Goal: Information Seeking & Learning: Find specific fact

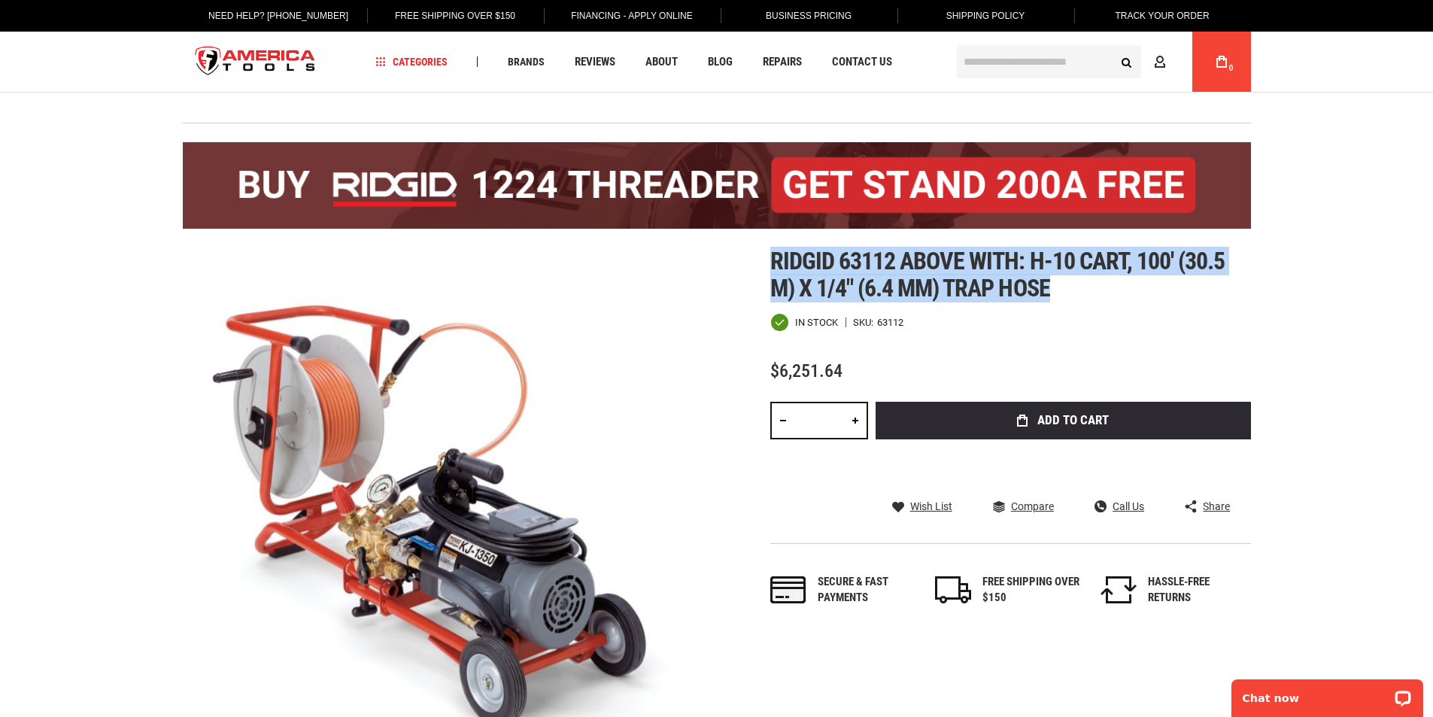
drag, startPoint x: 769, startPoint y: 252, endPoint x: 1210, endPoint y: 287, distance: 442.3
click at [1210, 287] on div "Skip to the end of the images gallery Skip to the beginning of the images galle…" at bounding box center [717, 515] width 1068 height 534
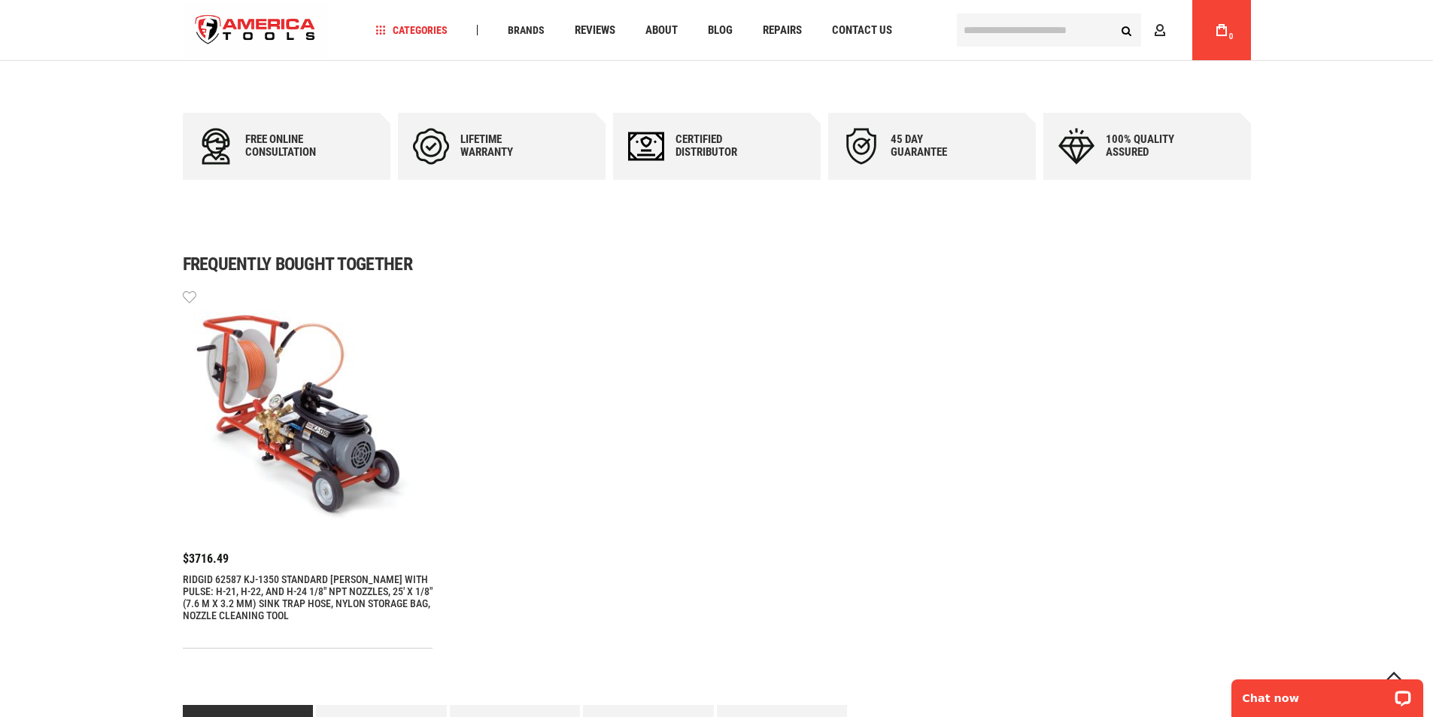
scroll to position [903, 0]
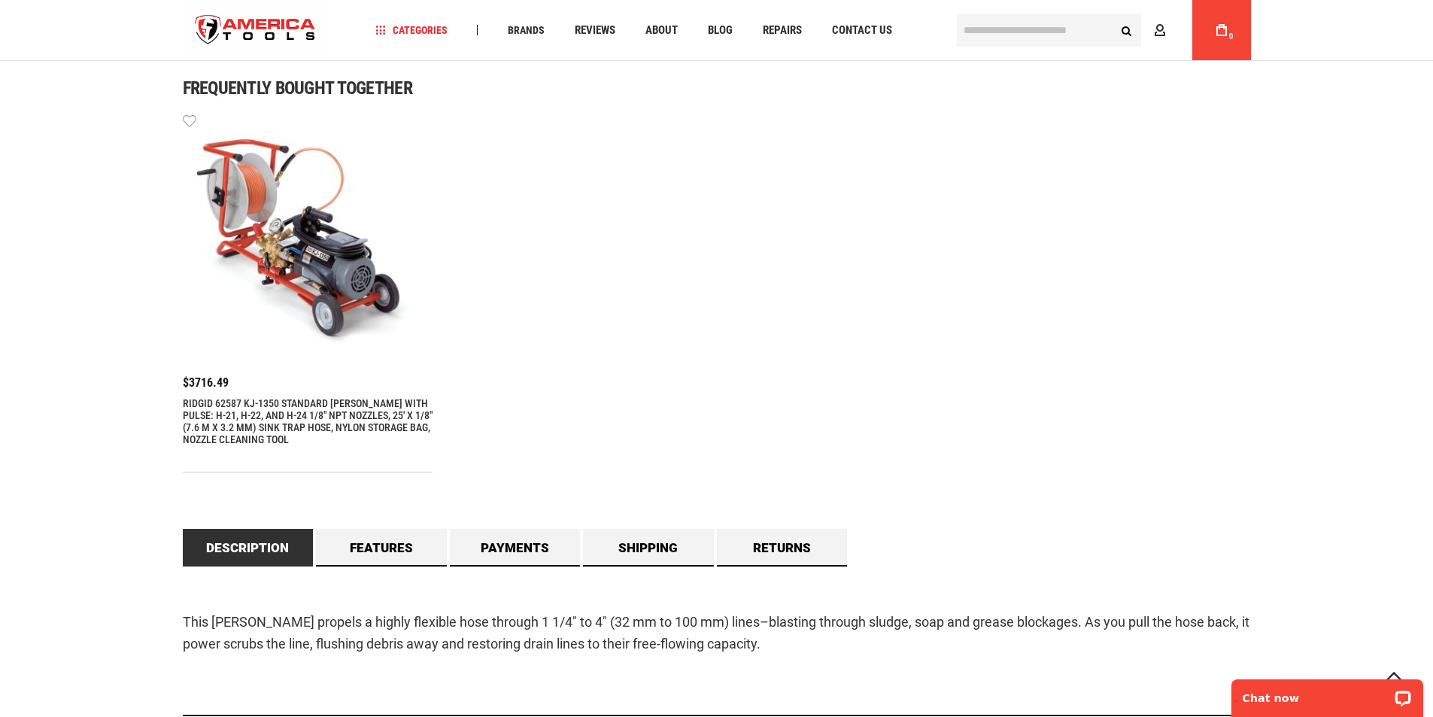
click at [560, 410] on div "$3716.49 RIDGID 62587 KJ-1350 STANDARD JETTER WITH PULSE: H-21, H-22, AND H-24 …" at bounding box center [717, 292] width 1068 height 360
click at [401, 396] on div "$3716.49 RIDGID 62587 KJ-1350 STANDARD JETTER WITH PULSE: H-21, H-22, AND H-24 …" at bounding box center [308, 280] width 251 height 337
drag, startPoint x: 175, startPoint y: 400, endPoint x: 234, endPoint y: 398, distance: 59.5
click at [234, 398] on main "Skip to the end of the images gallery Skip to the beginning of the images galle…" at bounding box center [717, 318] width 1098 height 2231
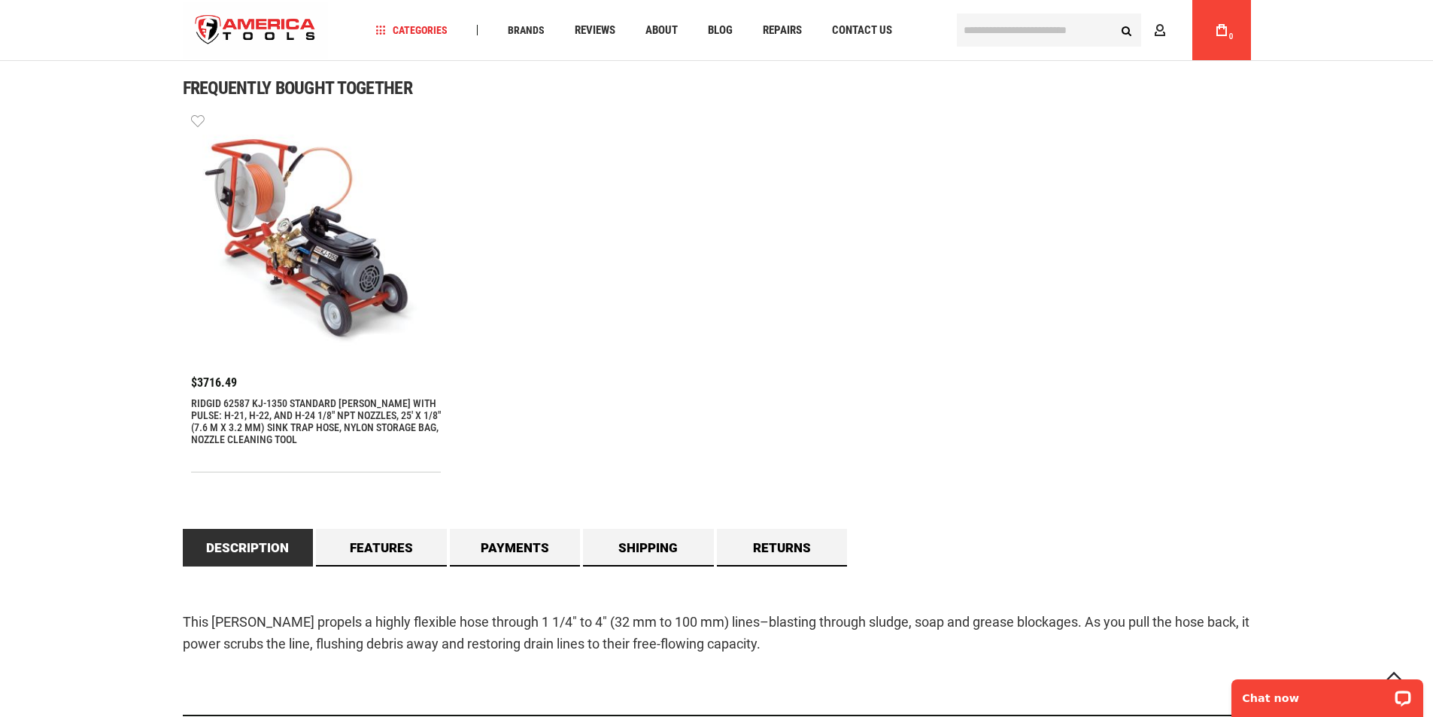
drag, startPoint x: 181, startPoint y: 402, endPoint x: 225, endPoint y: 399, distance: 43.8
click at [225, 399] on link "RIDGID 62587 KJ-1350 STANDARD [PERSON_NAME] WITH PULSE: H-21, H-22, AND H-24 1/…" at bounding box center [316, 421] width 251 height 48
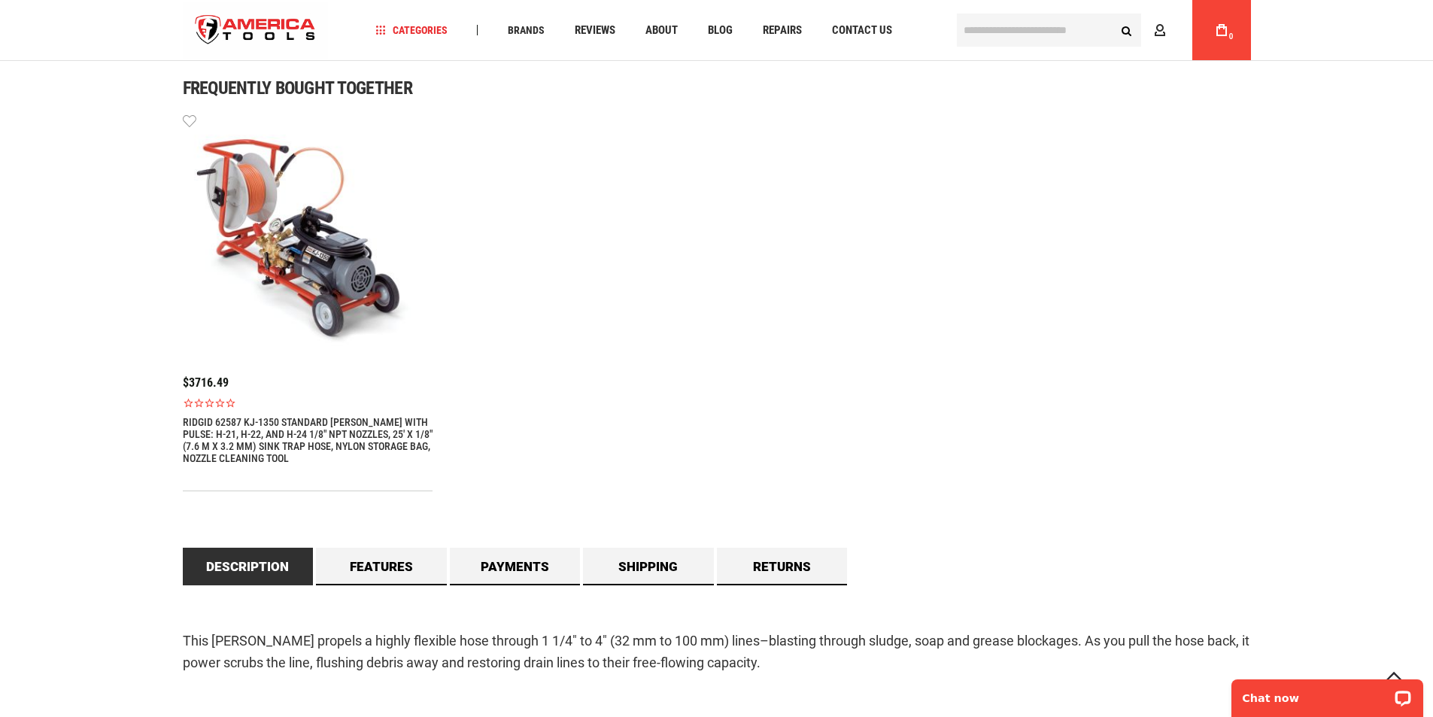
drag, startPoint x: 225, startPoint y: 398, endPoint x: 194, endPoint y: 420, distance: 37.8
click at [194, 420] on main "Skip to the end of the images gallery Skip to the beginning of the images galle…" at bounding box center [717, 338] width 1098 height 2271
click at [187, 421] on main "Skip to the end of the images gallery Skip to the beginning of the images galle…" at bounding box center [717, 338] width 1098 height 2271
drag, startPoint x: 179, startPoint y: 419, endPoint x: 402, endPoint y: 424, distance: 222.7
click at [402, 424] on main "Skip to the end of the images gallery Skip to the beginning of the images galle…" at bounding box center [717, 338] width 1098 height 2271
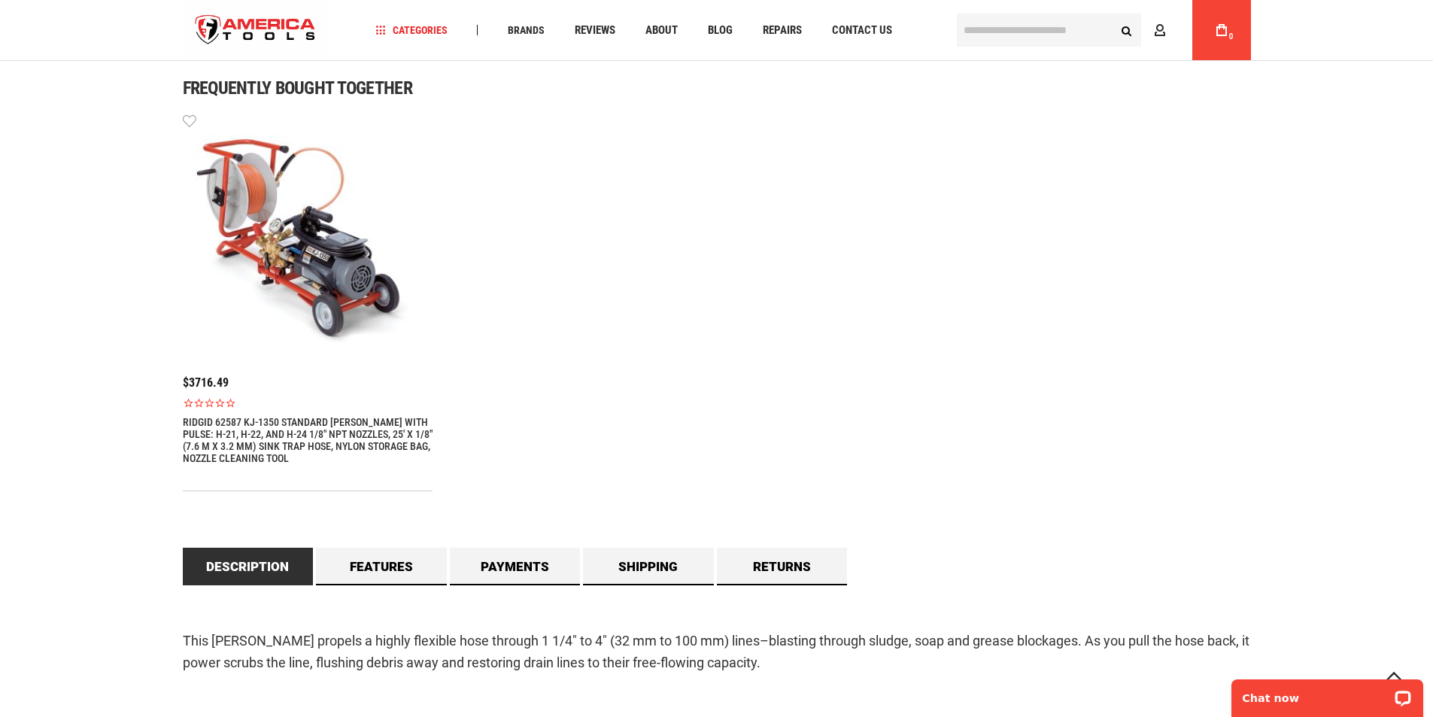
click at [697, 435] on div "$3716.49 RIDGID 62587 KJ-1350 STANDARD JETTER WITH PULSE: H-21, H-22, AND H-24 …" at bounding box center [717, 301] width 1068 height 379
click at [288, 440] on link "RIDGID 62587 KJ-1350 STANDARD [PERSON_NAME] WITH PULSE: H-21, H-22, AND H-24 1/…" at bounding box center [308, 440] width 251 height 48
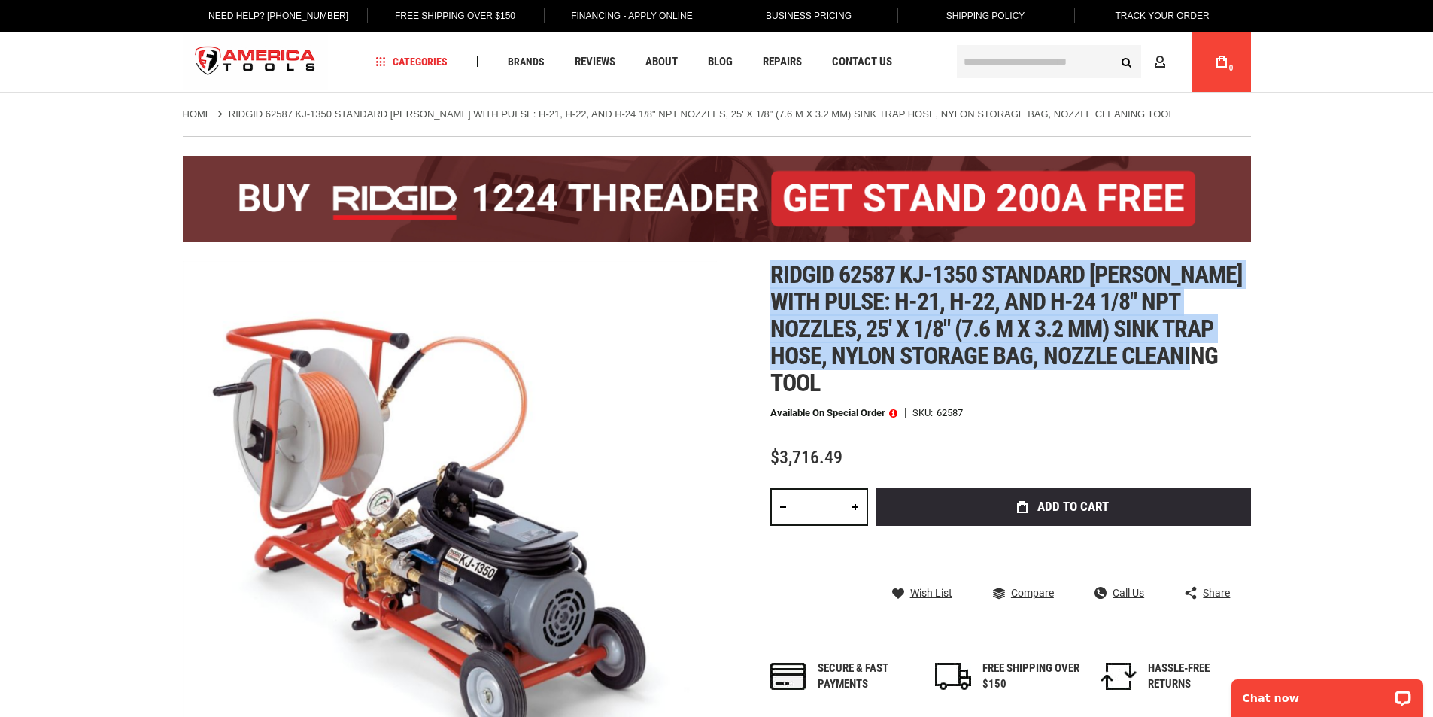
drag, startPoint x: 767, startPoint y: 267, endPoint x: 1209, endPoint y: 358, distance: 451.6
click at [1210, 358] on div "Skip to the end of the images gallery Skip to the beginning of the images galle…" at bounding box center [717, 528] width 1068 height 534
copy span "Ridgid 62587 kj-1350 standard [PERSON_NAME] with pulse: h-21, h-22, and h-24 1/…"
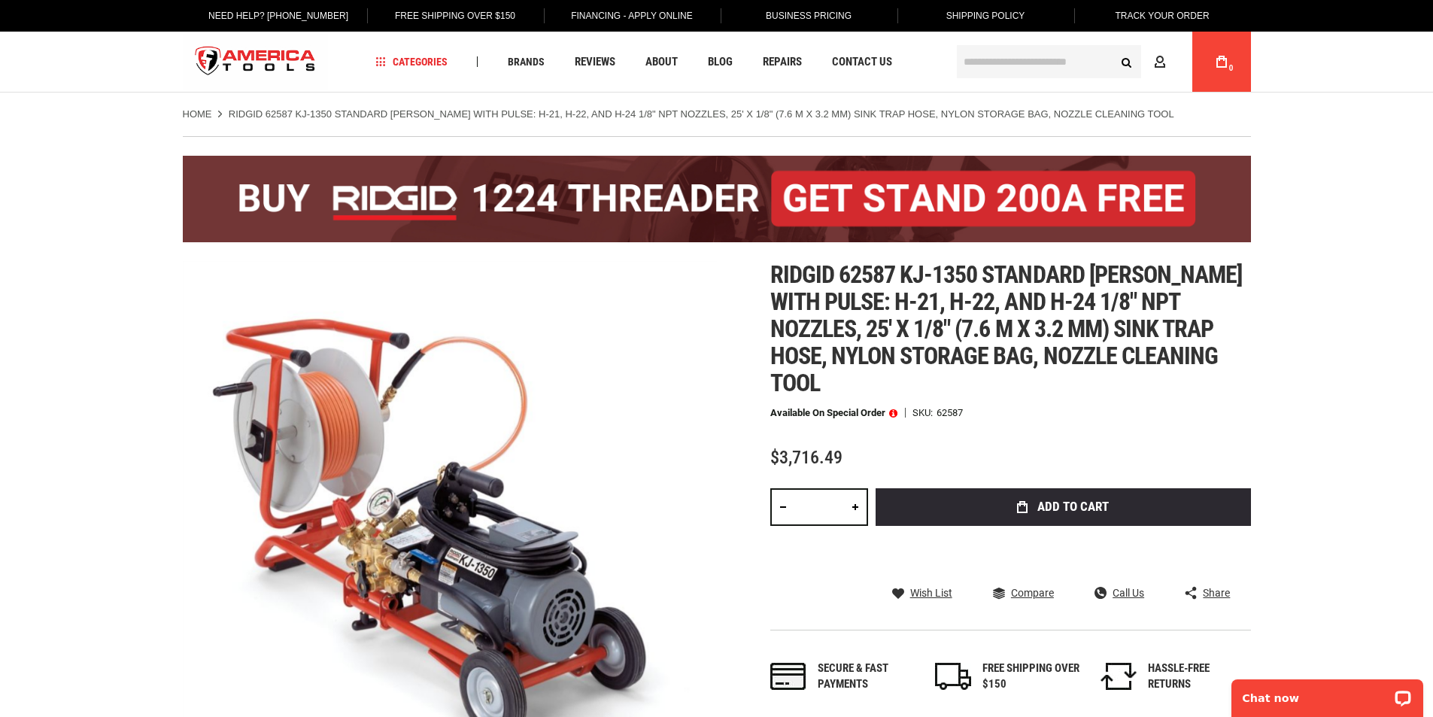
click at [1113, 408] on div "Available on Special Order SKU 62587" at bounding box center [1010, 413] width 481 height 11
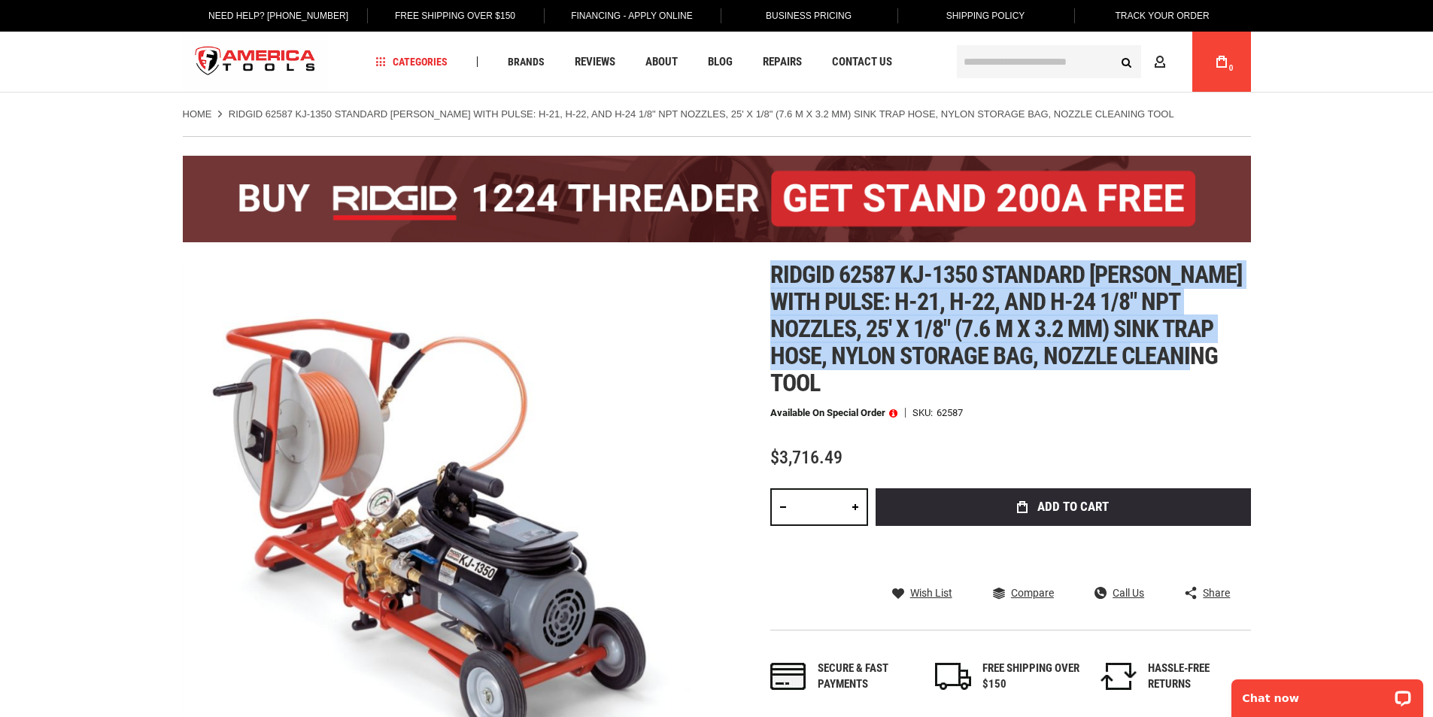
drag, startPoint x: 1216, startPoint y: 354, endPoint x: 725, endPoint y: 300, distance: 494.2
click at [725, 300] on div "Skip to the end of the images gallery Skip to the beginning of the images galle…" at bounding box center [717, 528] width 1068 height 534
copy div "Skip to the beginning of the images gallery Ridgid 62587 kj-1350 standard [PERS…"
drag, startPoint x: 893, startPoint y: 312, endPoint x: 876, endPoint y: 306, distance: 18.3
click at [895, 310] on span "Ridgid 62587 kj-1350 standard [PERSON_NAME] with pulse: h-21, h-22, and h-24 1/…" at bounding box center [1006, 328] width 472 height 137
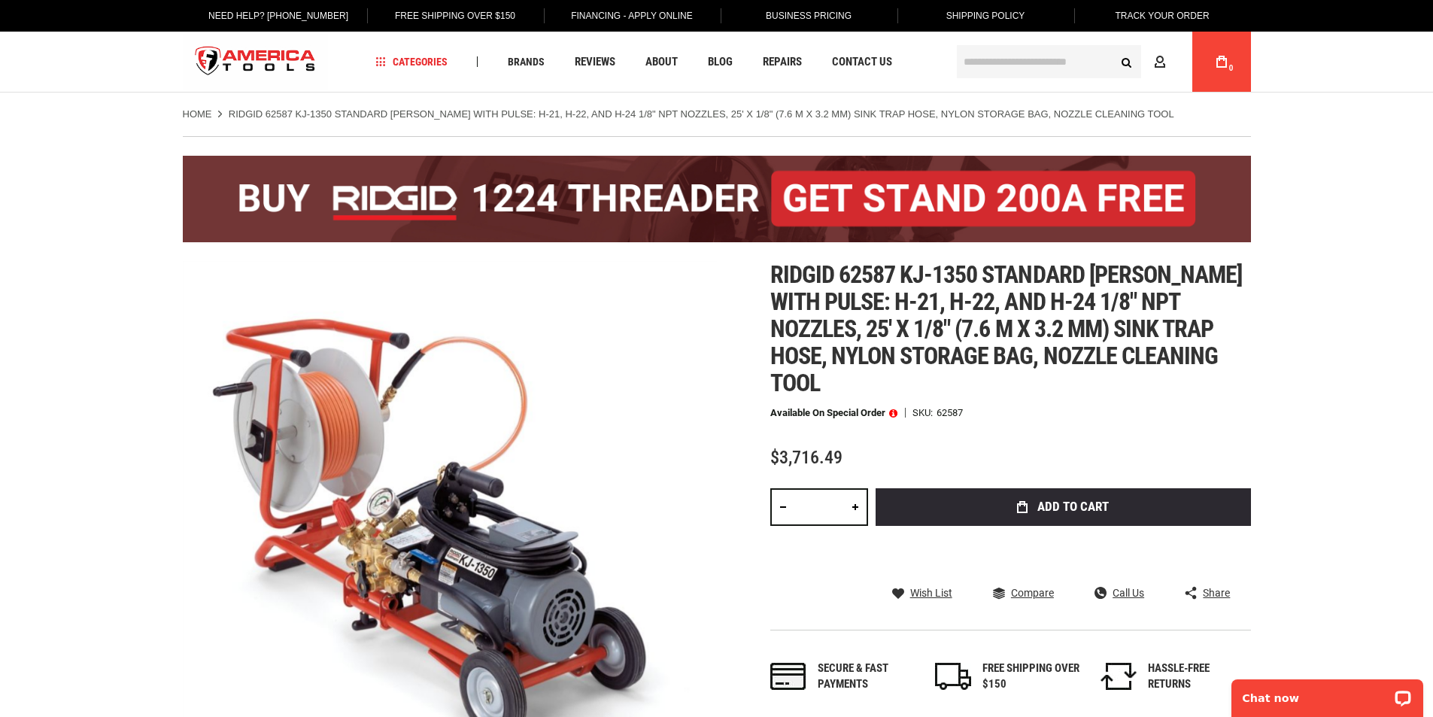
click at [831, 408] on p "Available on Special Order" at bounding box center [833, 413] width 127 height 11
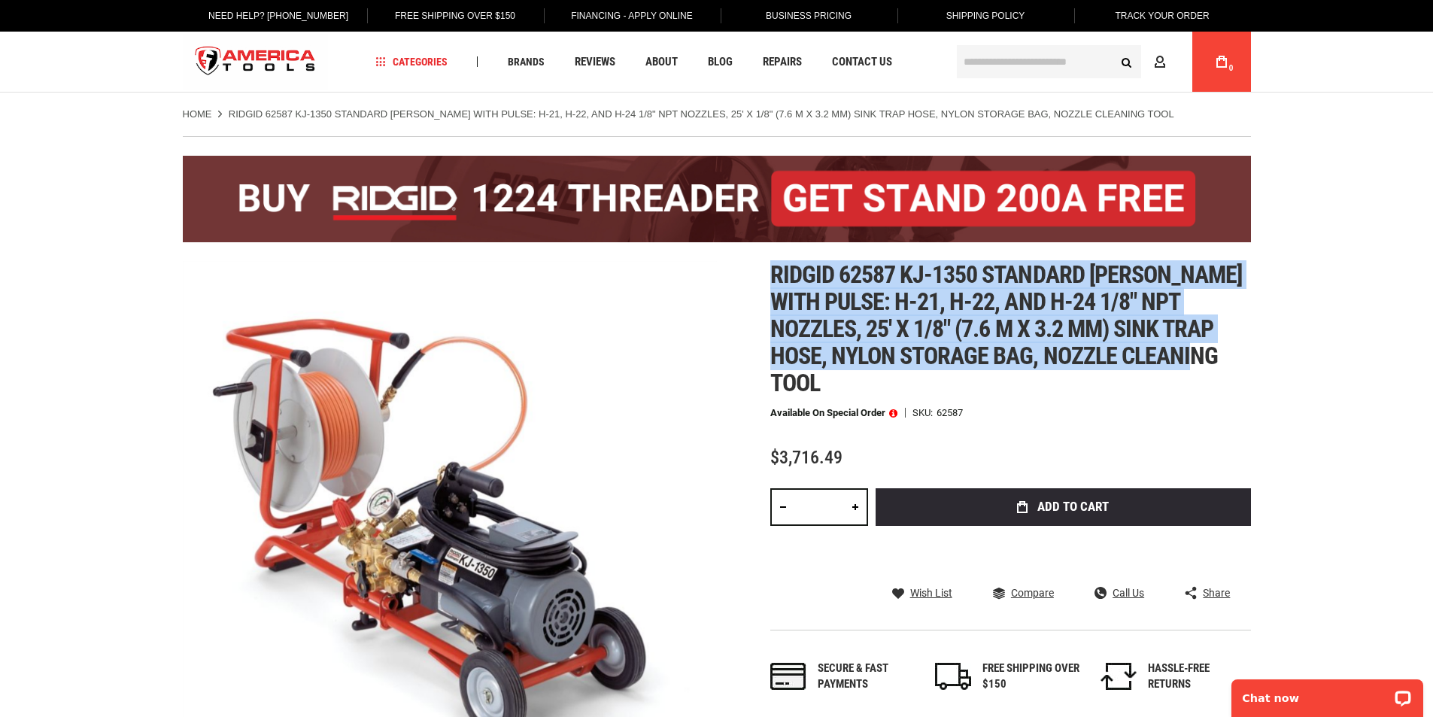
drag, startPoint x: 1218, startPoint y: 353, endPoint x: 694, endPoint y: 299, distance: 526.4
click at [694, 299] on div "Skip to the end of the images gallery Skip to the beginning of the images galle…" at bounding box center [717, 528] width 1068 height 534
copy div "Skip to the beginning of the images gallery Ridgid 62587 kj-1350 standard [PERS…"
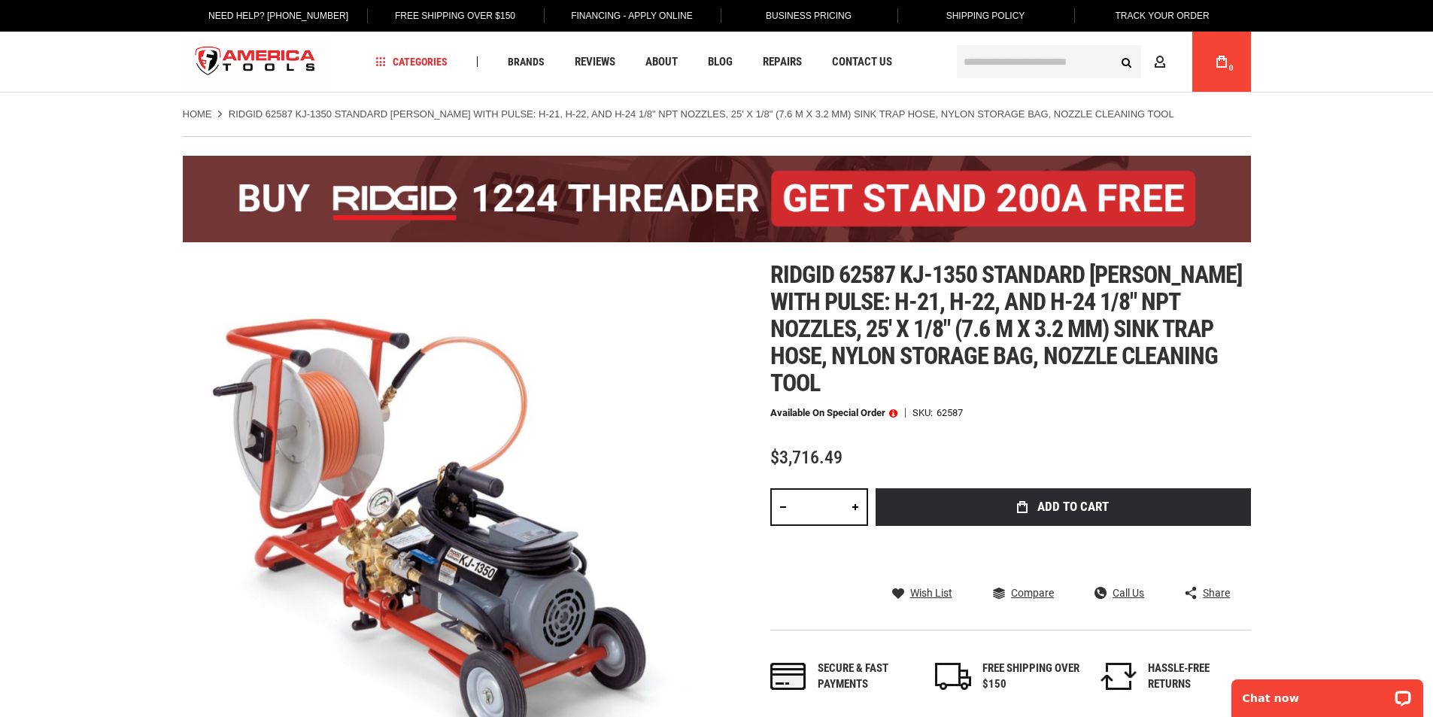
drag, startPoint x: 811, startPoint y: 401, endPoint x: 835, endPoint y: 406, distance: 24.6
click at [812, 402] on div "Ridgid 62587 kj-1350 standard [PERSON_NAME] with pulse: h-21, h-22, and h-24 1/…" at bounding box center [1010, 492] width 481 height 462
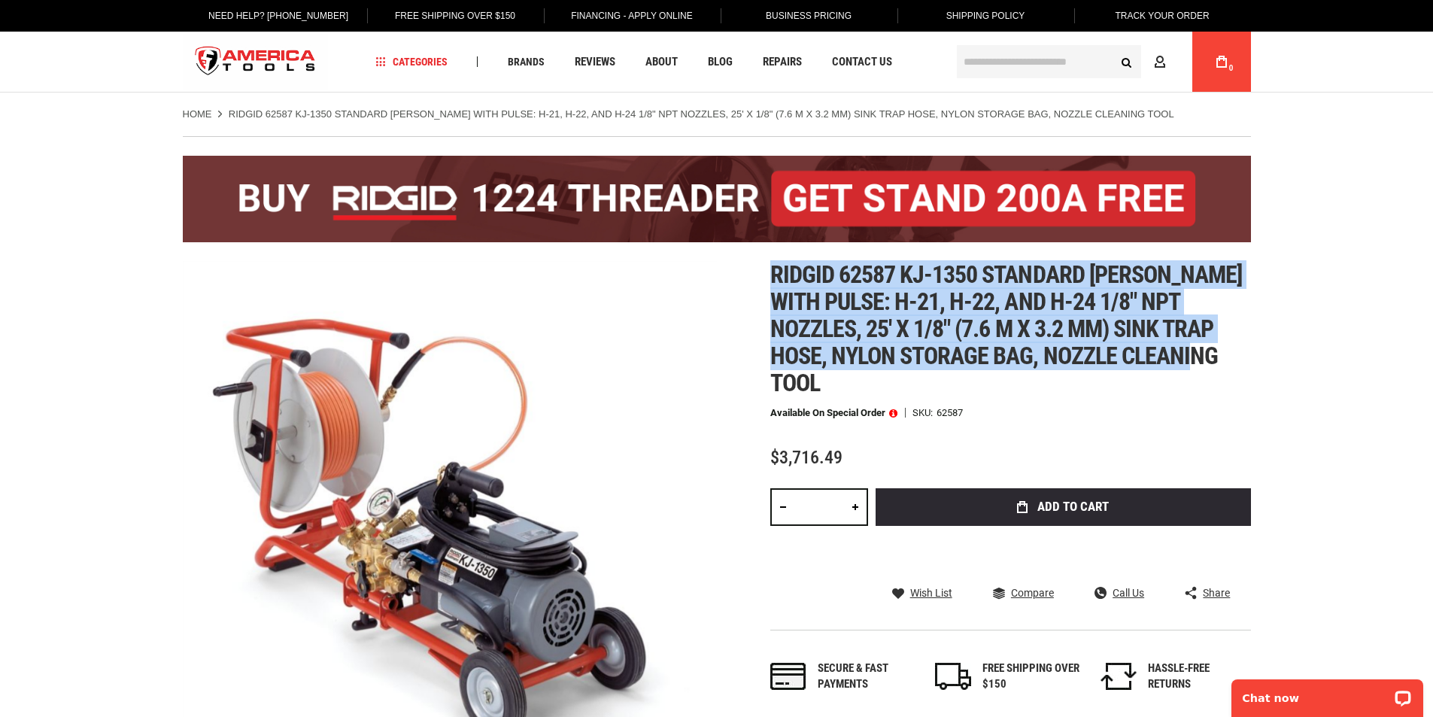
drag, startPoint x: 1207, startPoint y: 358, endPoint x: 769, endPoint y: 277, distance: 445.3
click at [769, 277] on div "Skip to the end of the images gallery Skip to the beginning of the images galle…" at bounding box center [717, 528] width 1068 height 534
click at [785, 273] on span "Ridgid 62587 kj-1350 standard [PERSON_NAME] with pulse: h-21, h-22, and h-24 1/…" at bounding box center [1006, 328] width 472 height 137
drag, startPoint x: 772, startPoint y: 269, endPoint x: 1182, endPoint y: 357, distance: 419.4
click at [1209, 357] on span "Ridgid 62587 kj-1350 standard [PERSON_NAME] with pulse: h-21, h-22, and h-24 1/…" at bounding box center [1006, 328] width 472 height 137
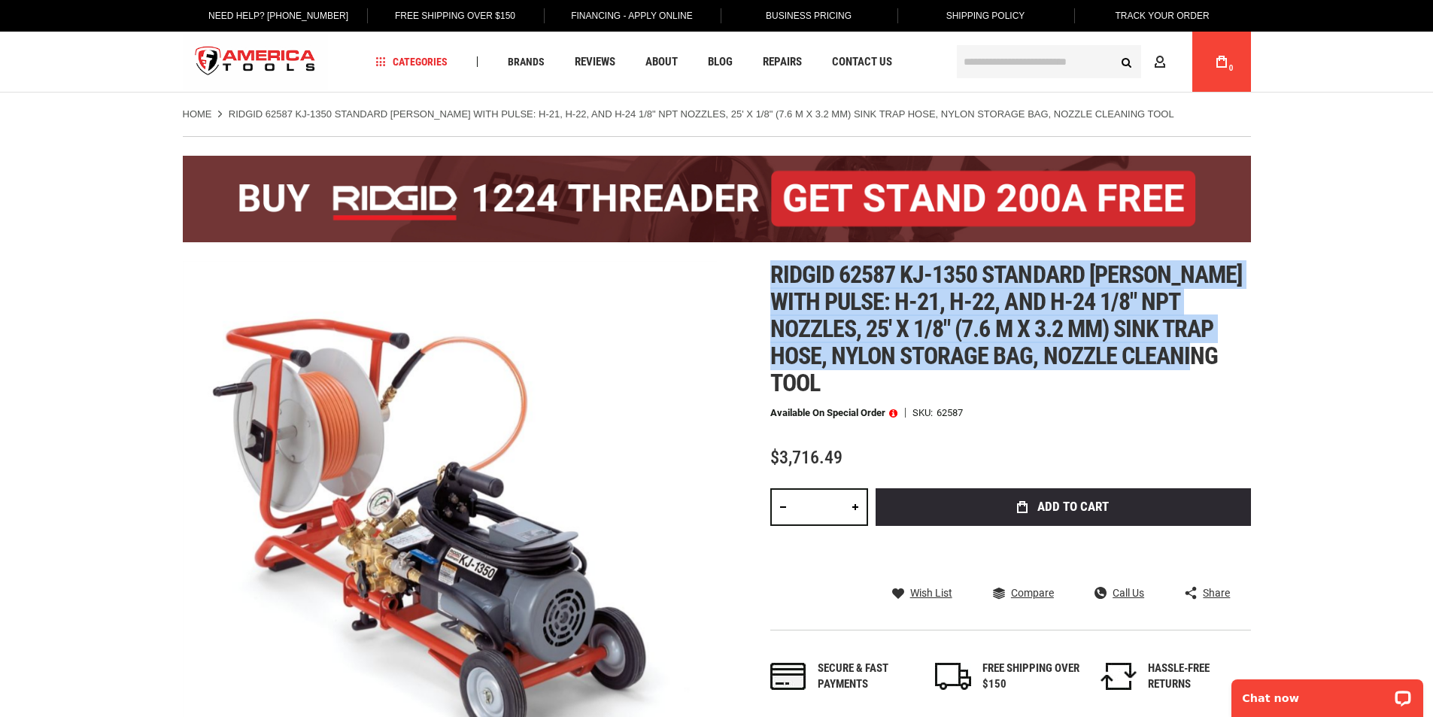
copy span "Ridgid 62587 kj-1350 standard [PERSON_NAME] with pulse: h-21, h-22, and h-24 1/…"
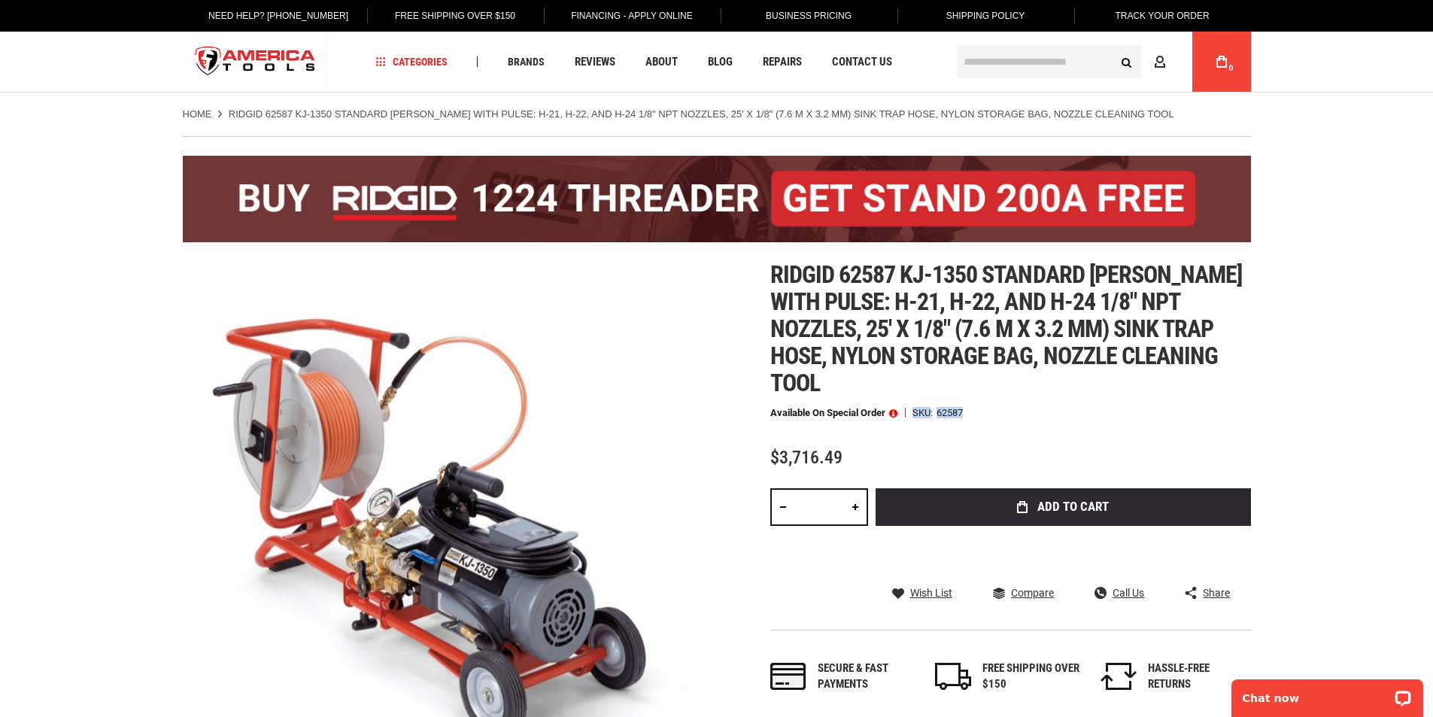
drag, startPoint x: 966, startPoint y: 387, endPoint x: 913, endPoint y: 390, distance: 52.7
click at [913, 408] on div "Available on Special Order SKU 62587" at bounding box center [1010, 413] width 481 height 11
copy div "SKU 62587"
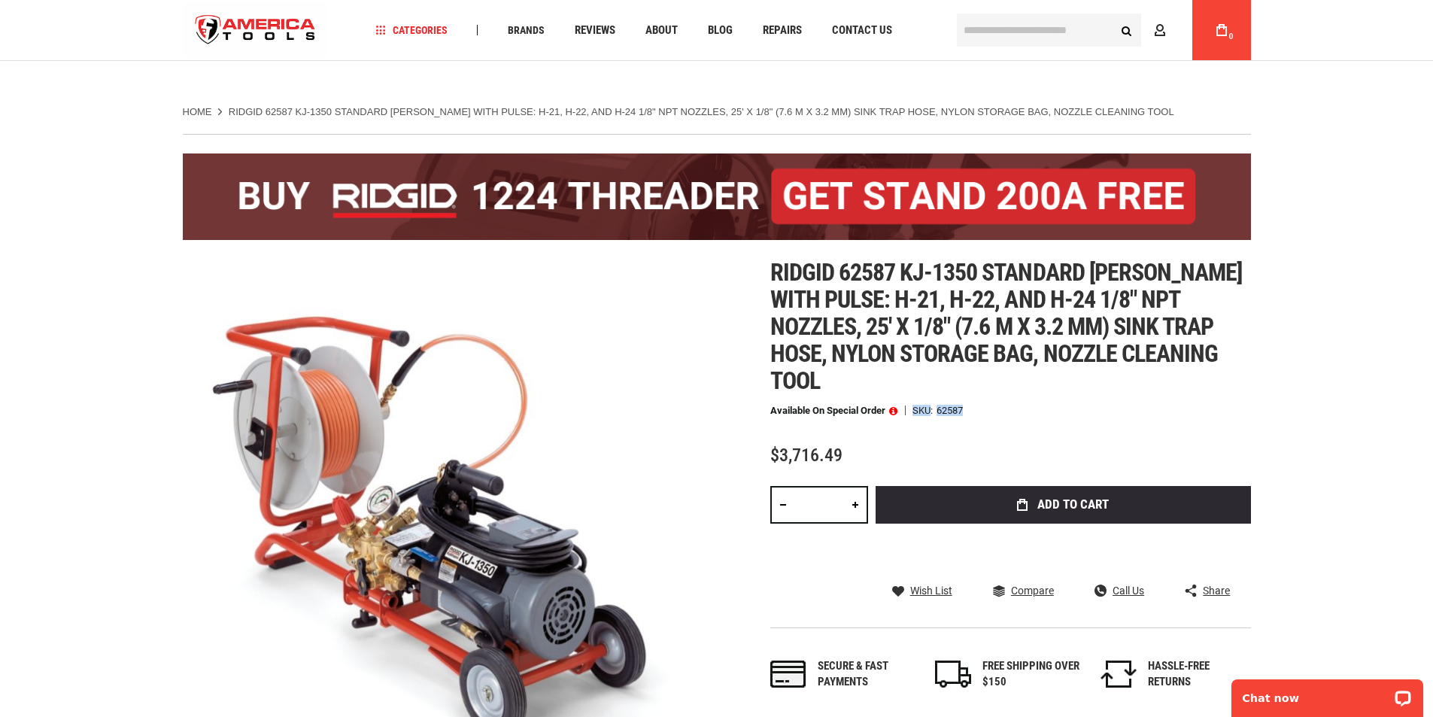
scroll to position [150, 0]
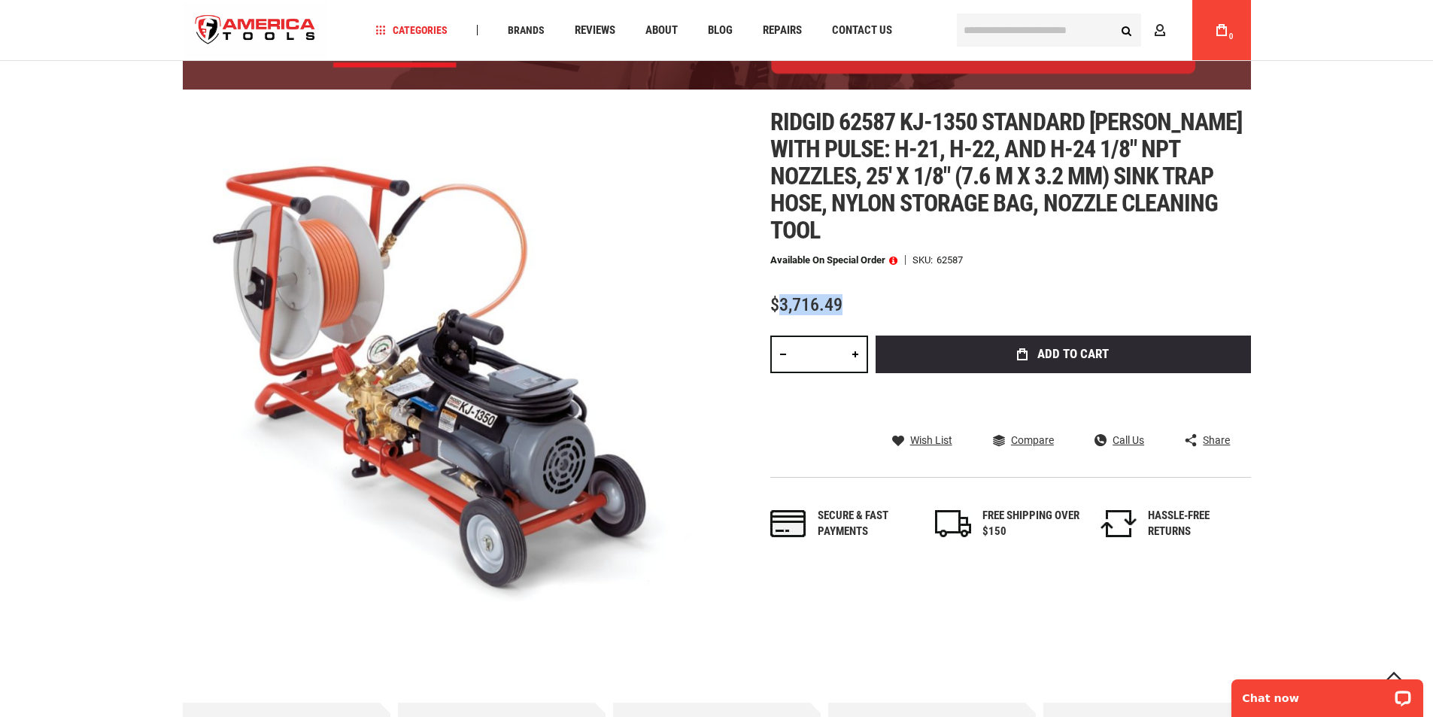
drag, startPoint x: 854, startPoint y: 272, endPoint x: 781, endPoint y: 272, distance: 73.0
click at [781, 296] on div "$3,716.49" at bounding box center [1010, 305] width 481 height 19
copy span "3,716.49"
